Goal: Transaction & Acquisition: Purchase product/service

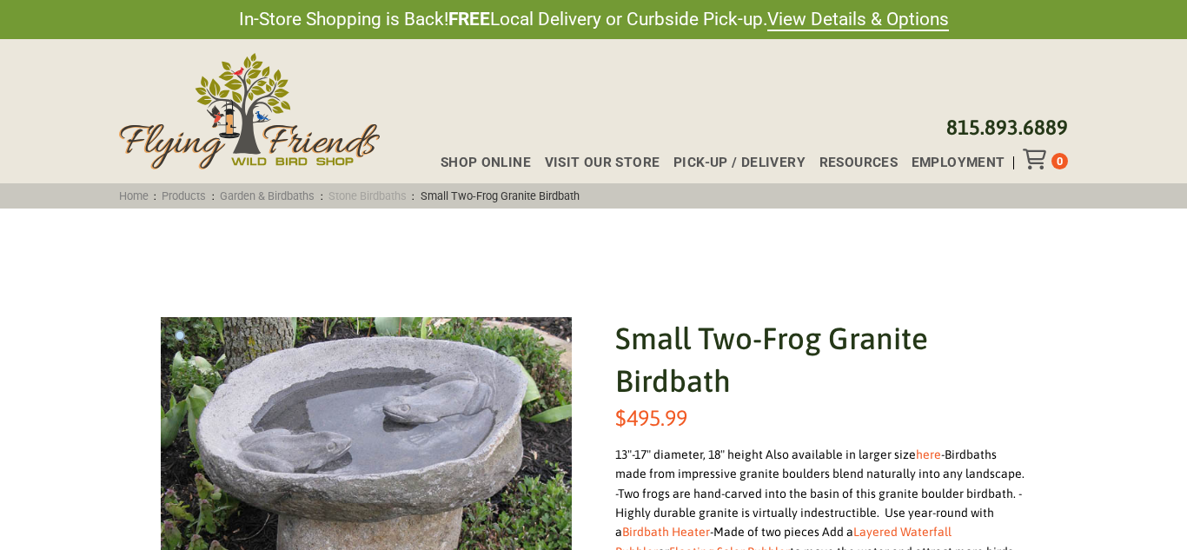
click at [381, 192] on link "Stone Birdbaths" at bounding box center [368, 195] width 90 height 13
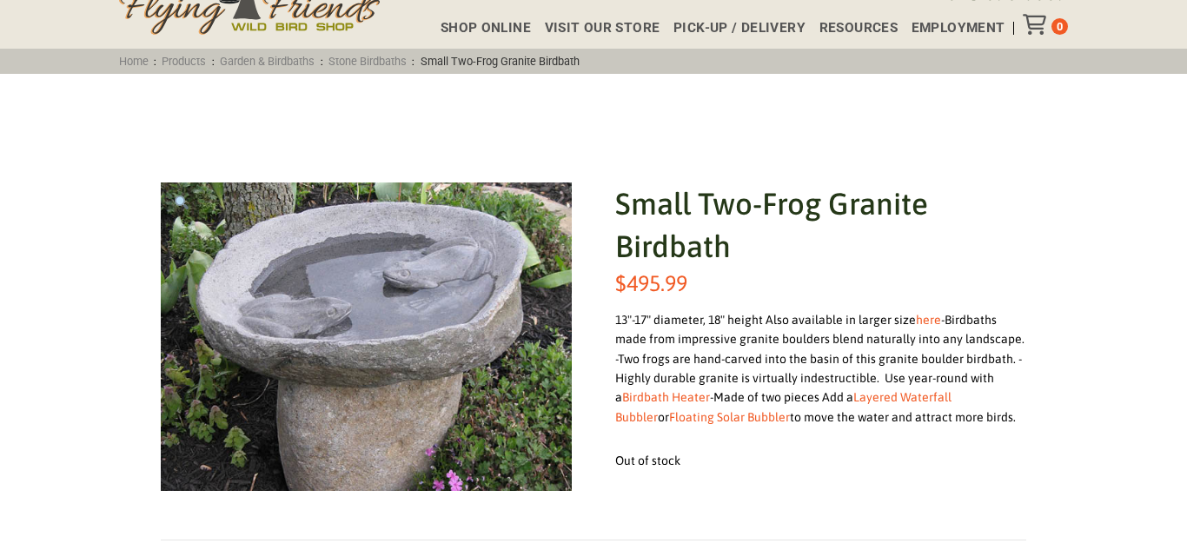
scroll to position [130, 0]
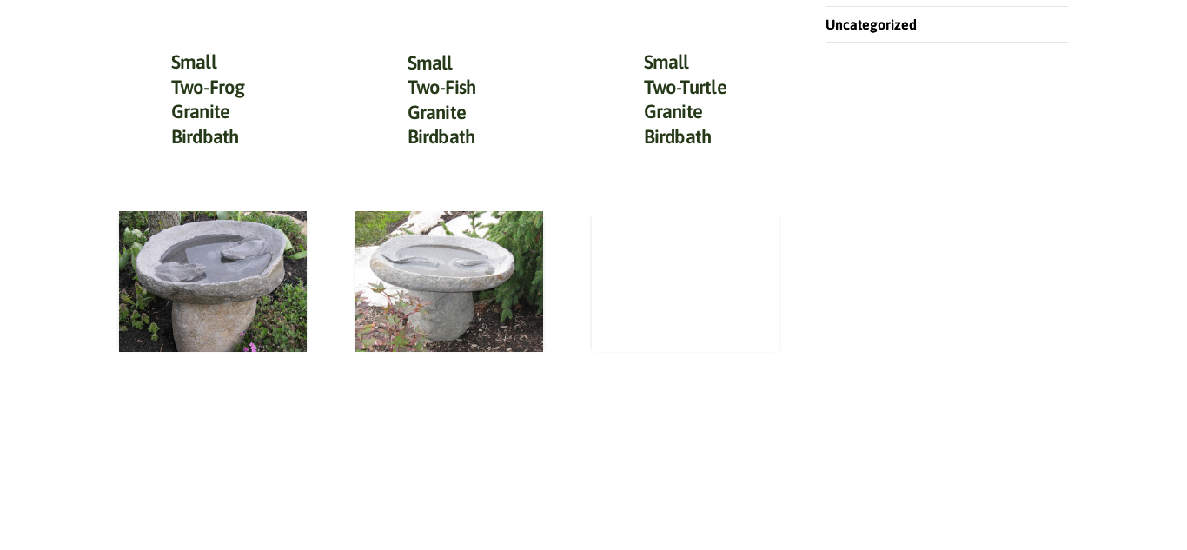
scroll to position [805, 0]
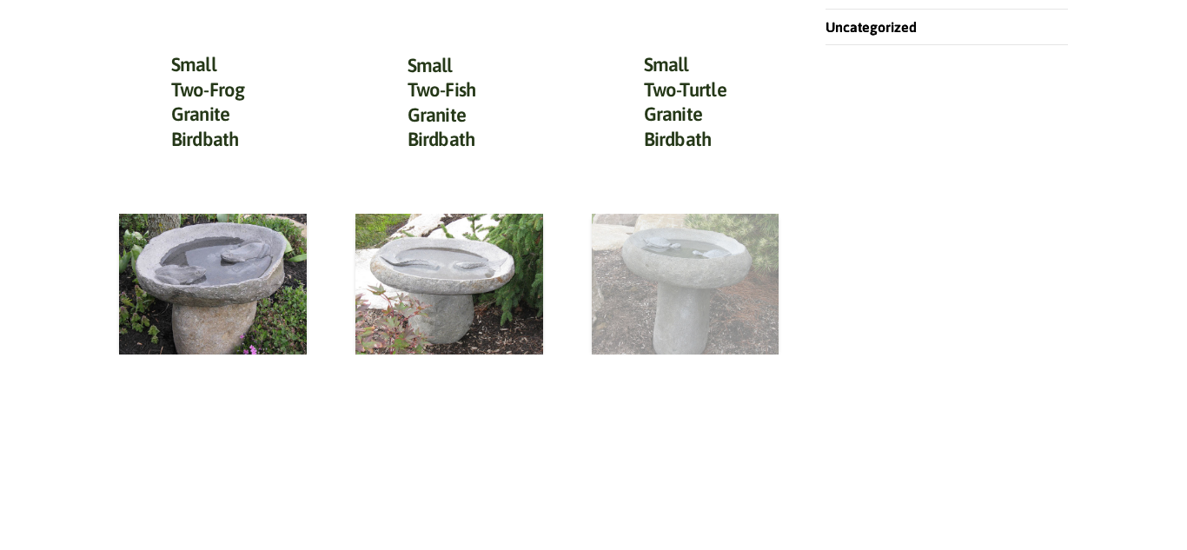
click at [700, 284] on img at bounding box center [686, 284] width 188 height 141
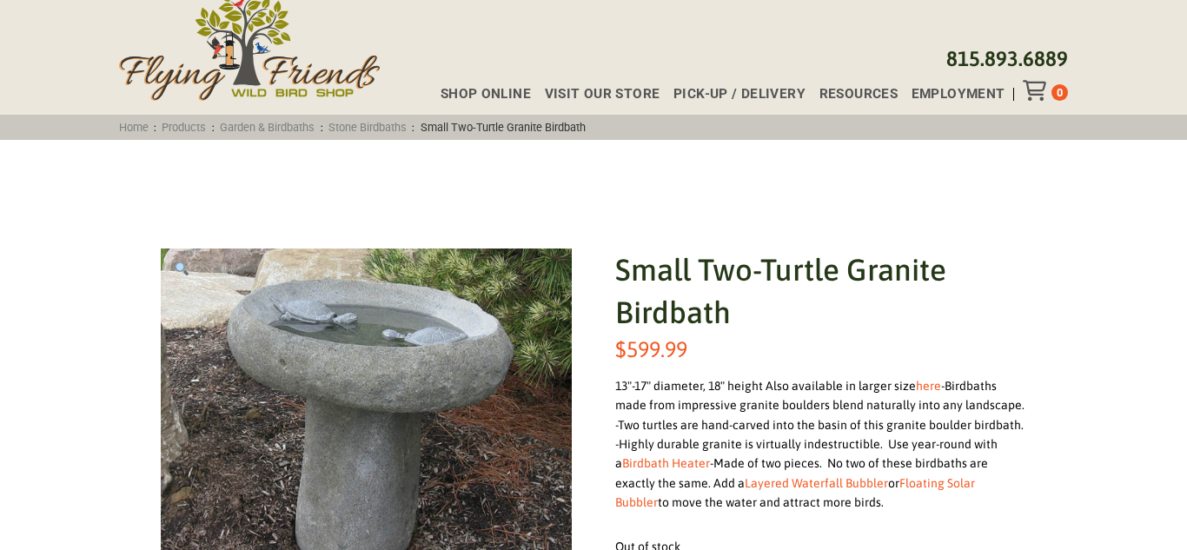
scroll to position [70, 0]
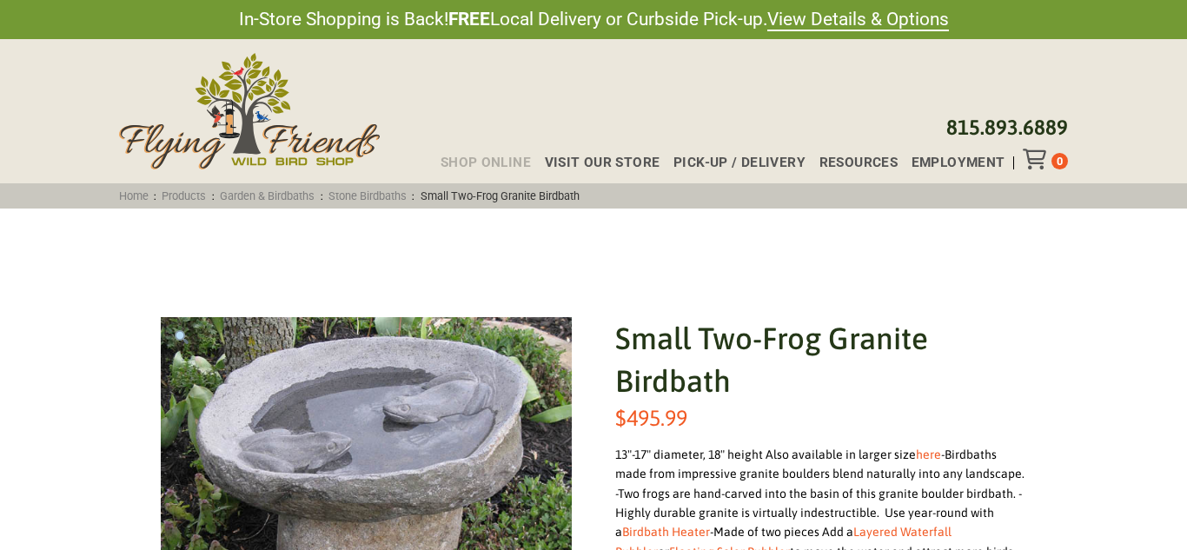
click at [493, 163] on span "Shop Online" at bounding box center [486, 162] width 90 height 13
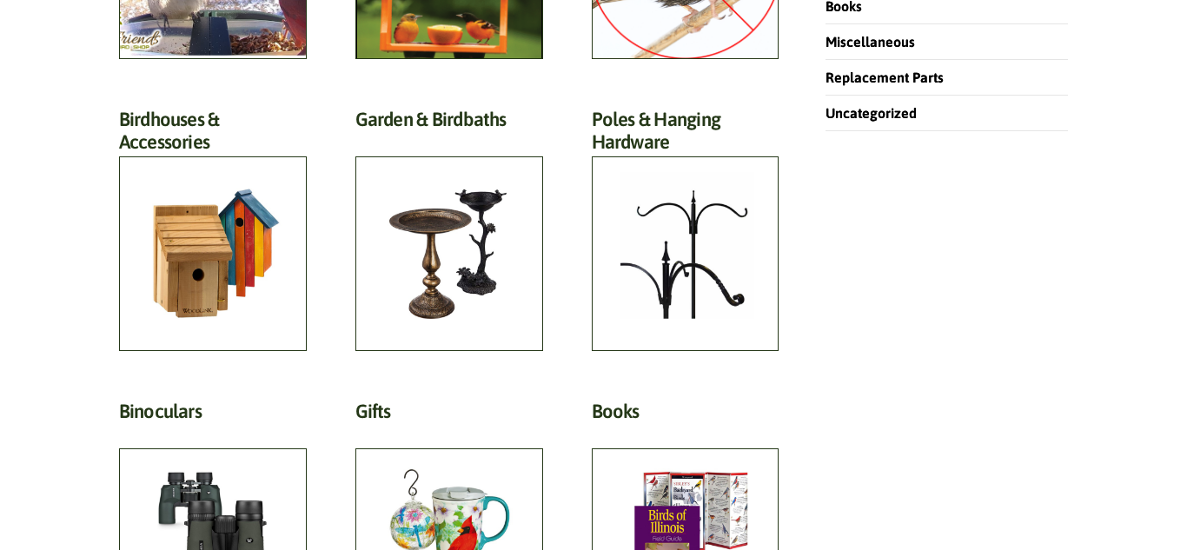
scroll to position [734, 0]
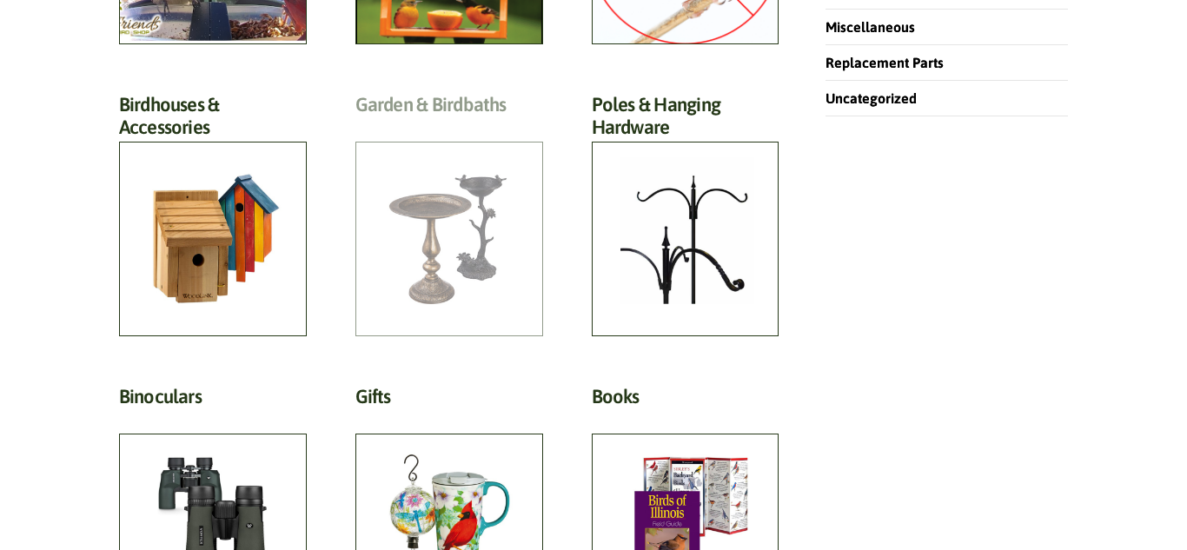
click at [463, 125] on h2 "Garden & Birdbaths (64)" at bounding box center [450, 109] width 188 height 32
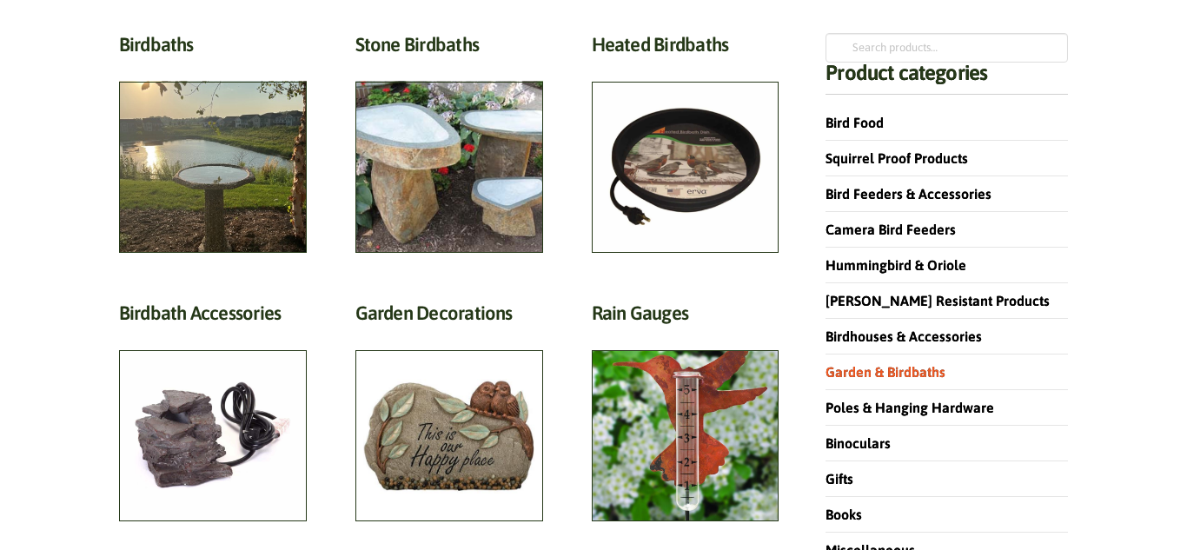
scroll to position [209, 0]
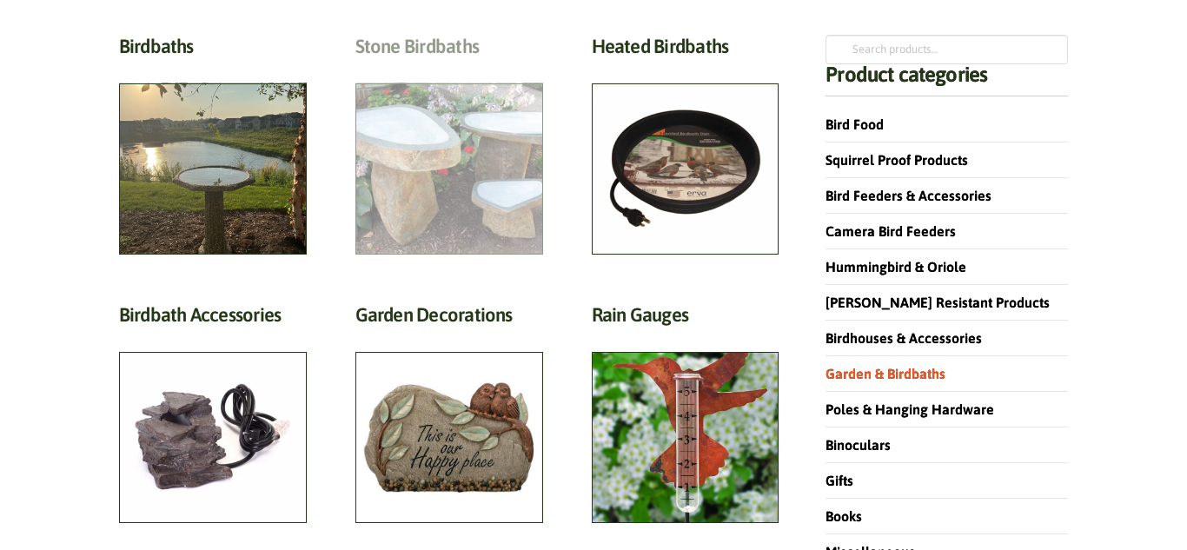
click at [501, 67] on h2 "Stone Birdbaths (12)" at bounding box center [450, 51] width 188 height 32
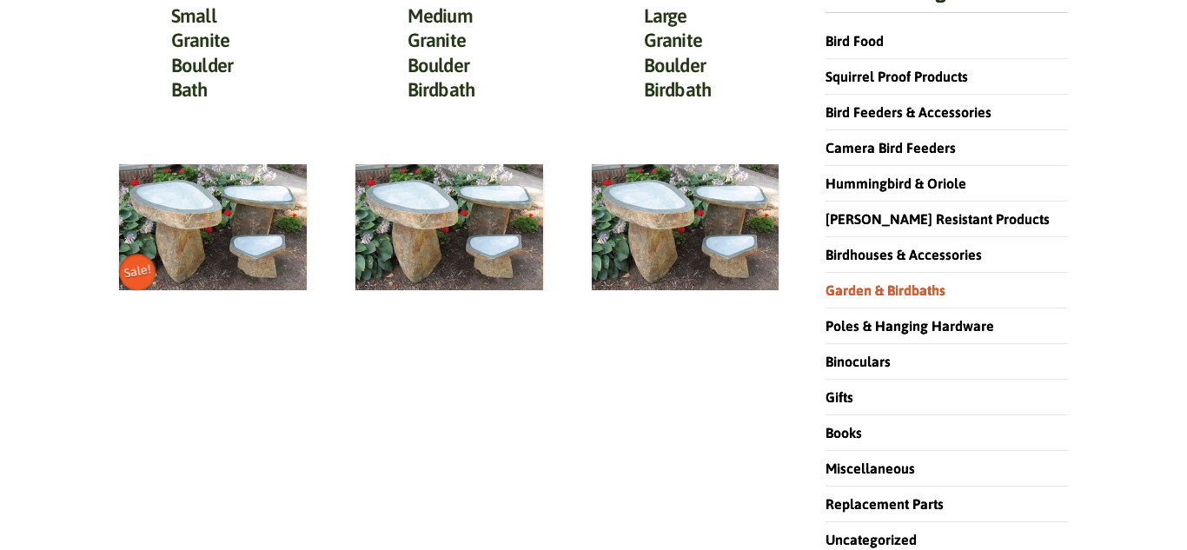
scroll to position [293, 0]
click at [510, 256] on img at bounding box center [450, 226] width 188 height 126
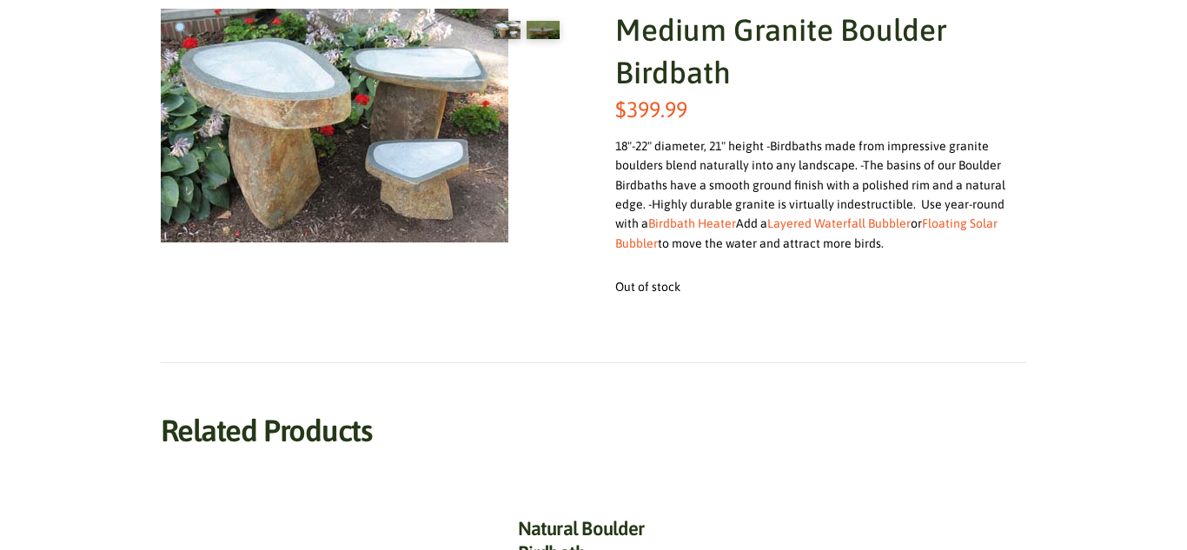
scroll to position [312, 0]
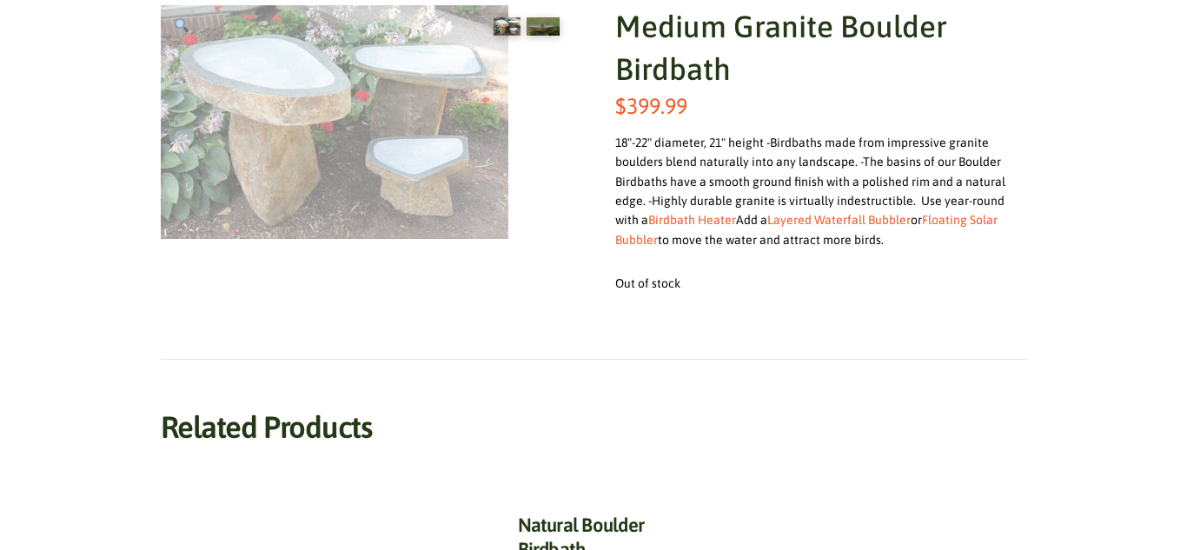
click at [283, 143] on img at bounding box center [335, 122] width 348 height 234
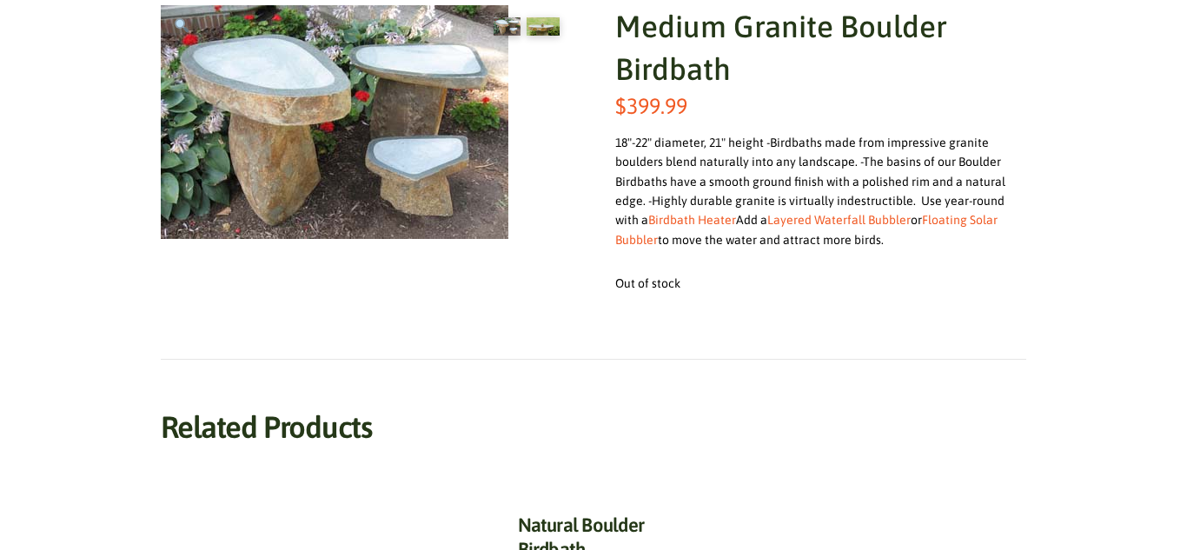
click at [545, 23] on img at bounding box center [543, 26] width 33 height 18
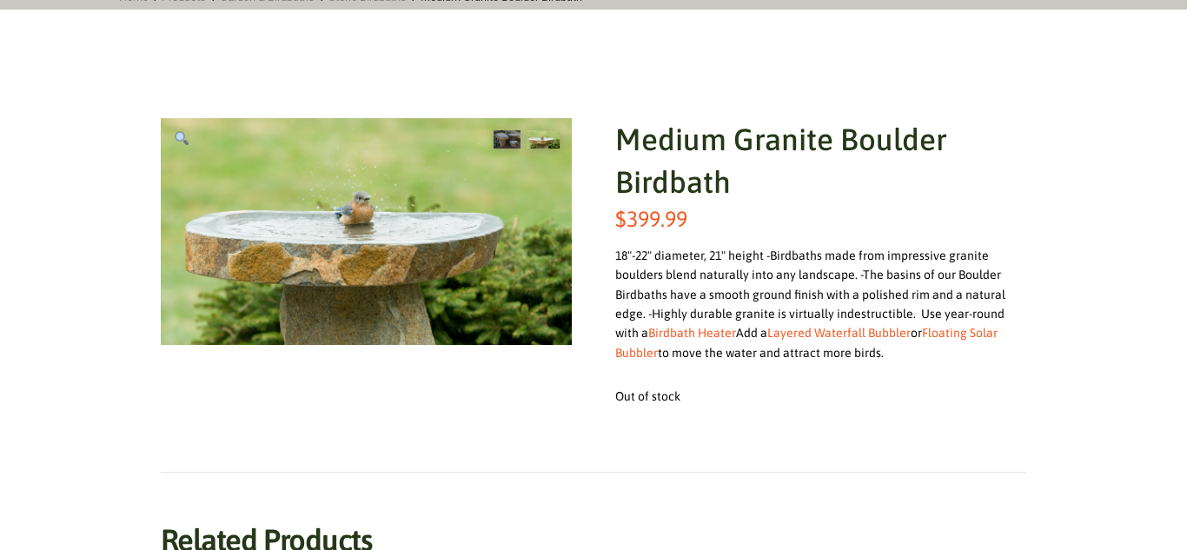
scroll to position [195, 0]
